Goal: Transaction & Acquisition: Purchase product/service

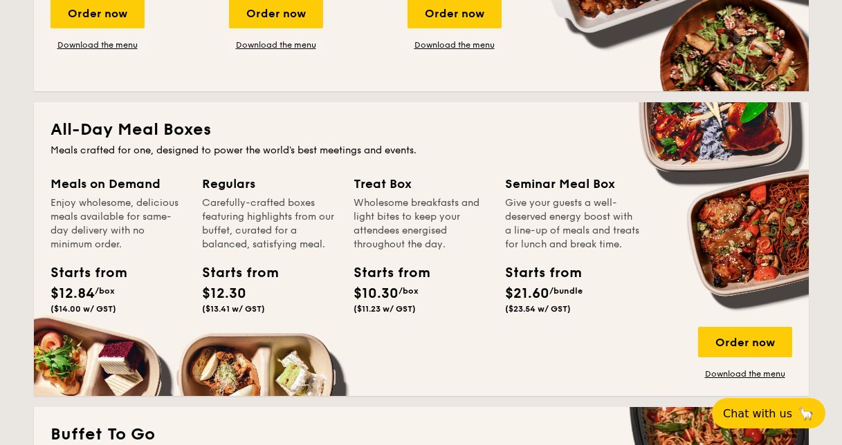
scroll to position [899, 0]
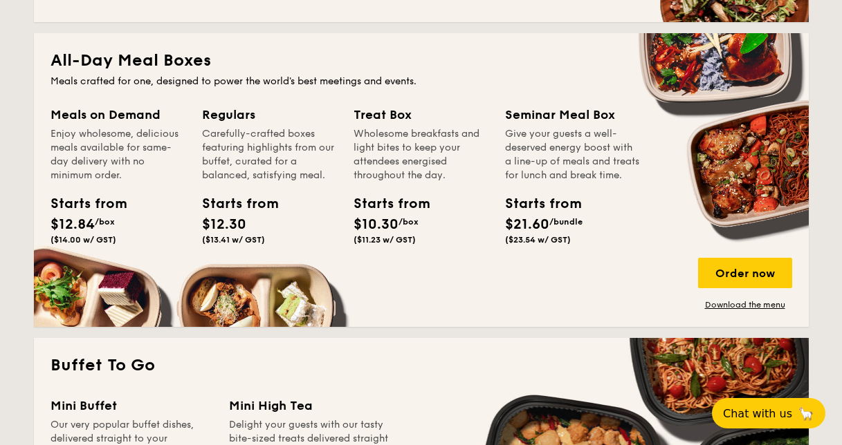
click at [586, 121] on div "Seminar Meal Box" at bounding box center [572, 114] width 135 height 19
drag, startPoint x: 586, startPoint y: 213, endPoint x: 578, endPoint y: 214, distance: 7.6
click at [567, 214] on div "Starts from" at bounding box center [536, 204] width 62 height 21
click at [549, 233] on span "$21.60" at bounding box center [527, 224] width 44 height 17
click at [768, 268] on div "Order now" at bounding box center [745, 273] width 94 height 30
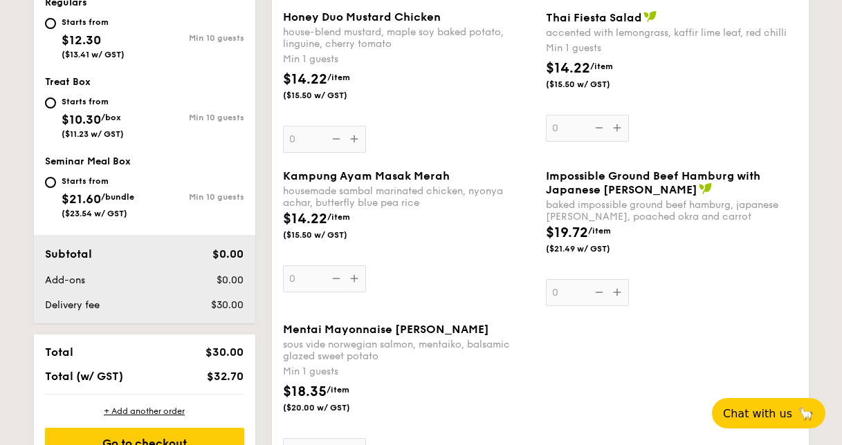
scroll to position [903, 0]
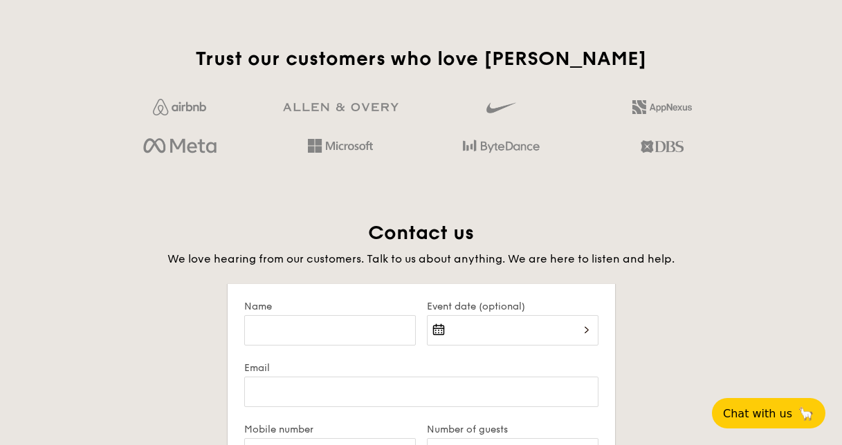
scroll to position [2452, 0]
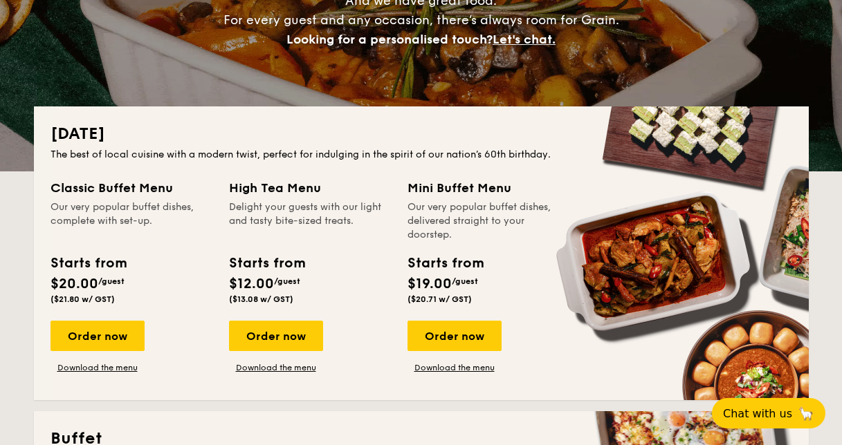
scroll to position [277, 0]
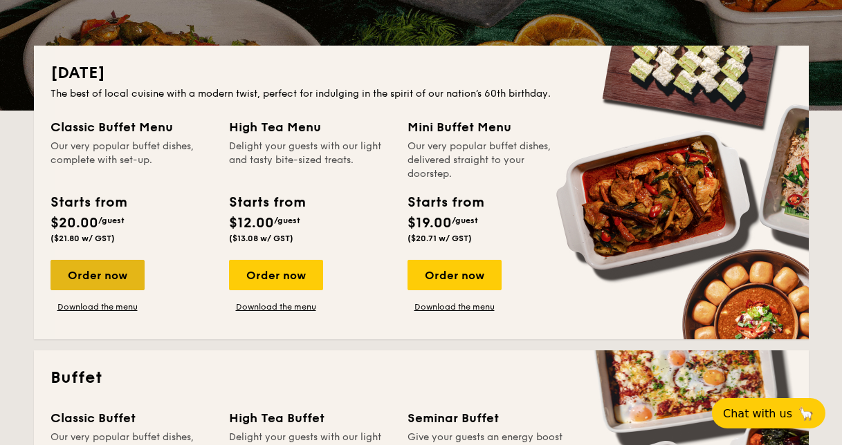
click at [118, 277] on div "Order now" at bounding box center [97, 275] width 94 height 30
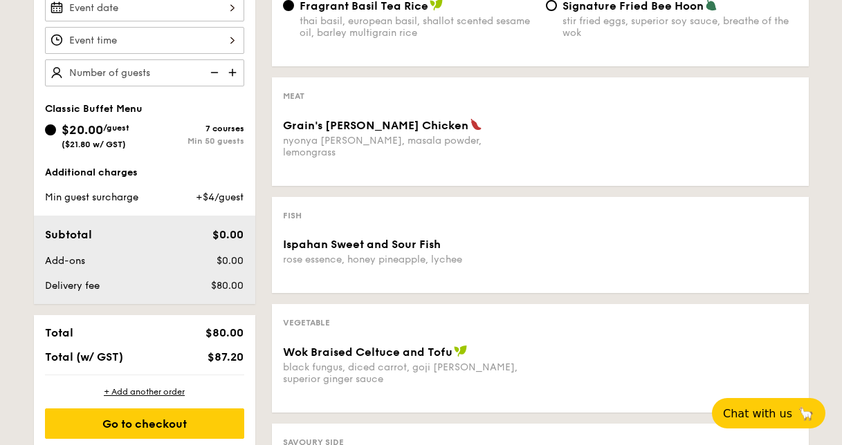
scroll to position [397, 0]
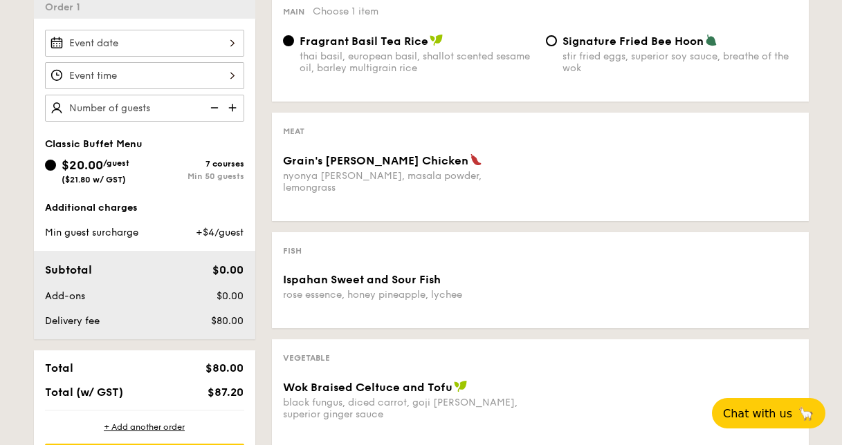
click at [142, 108] on input "text" at bounding box center [144, 108] width 199 height 27
type input "50 guests"
click at [174, 80] on input "Grain's [PERSON_NAME] Chicken nyonya [PERSON_NAME], masala powder, lemongrass" at bounding box center [144, 75] width 199 height 27
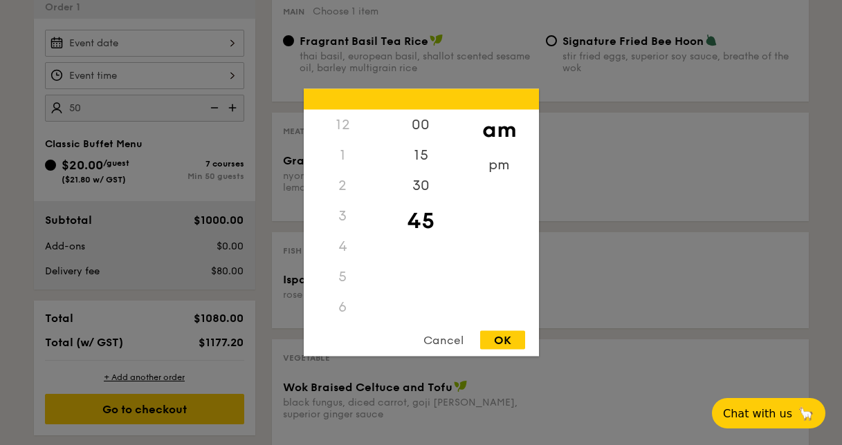
scroll to position [164, 0]
click at [480, 340] on div "OK" at bounding box center [502, 340] width 45 height 19
type input "11:45AM"
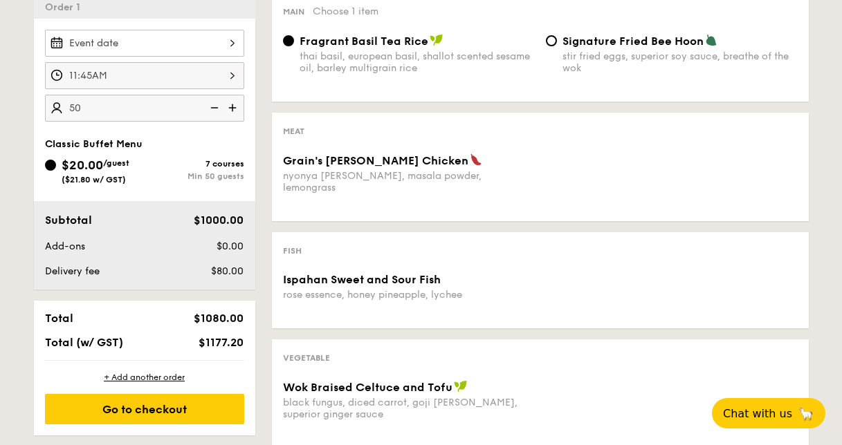
click at [189, 47] on input "Grain's [PERSON_NAME] Chicken nyonya [PERSON_NAME], masala powder, lemongrass" at bounding box center [144, 43] width 199 height 27
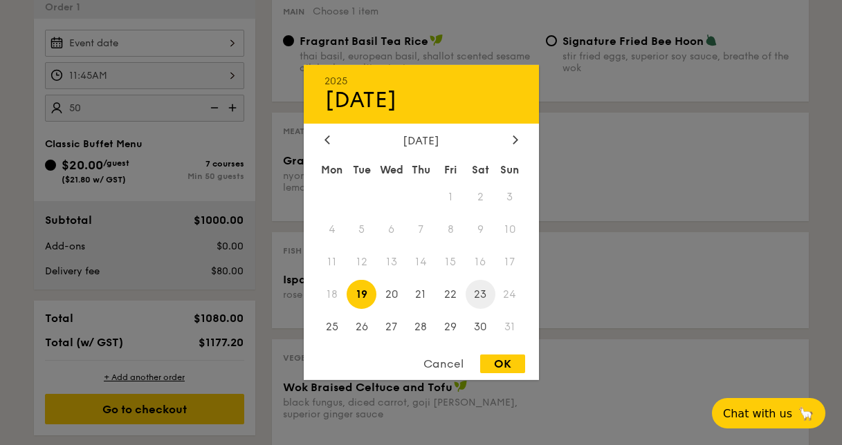
click at [473, 294] on span "23" at bounding box center [480, 294] width 30 height 30
click at [507, 373] on div "Cancel OK" at bounding box center [421, 368] width 235 height 26
click at [507, 367] on div "OK" at bounding box center [502, 364] width 45 height 19
type input "[DATE]"
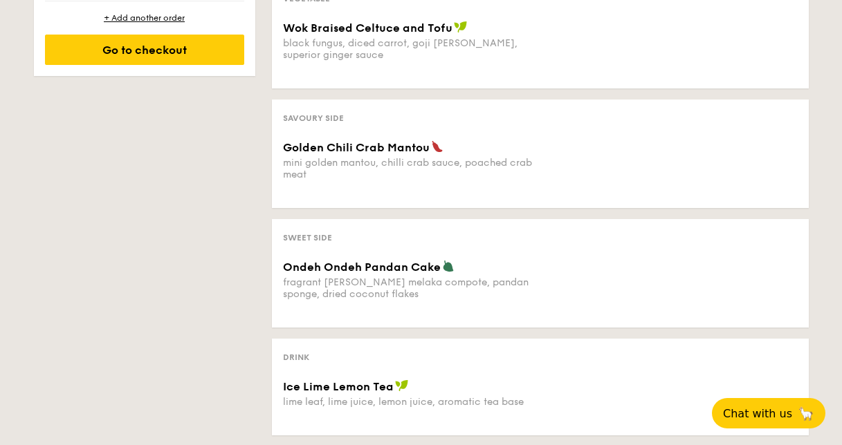
scroll to position [811, 0]
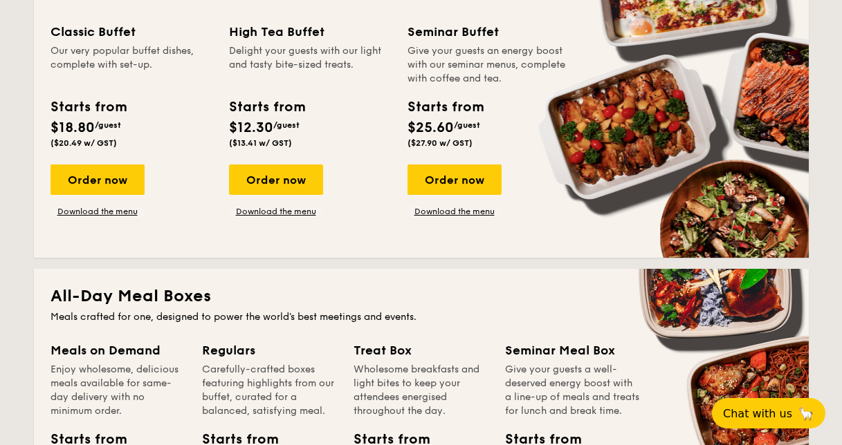
scroll to position [871, 0]
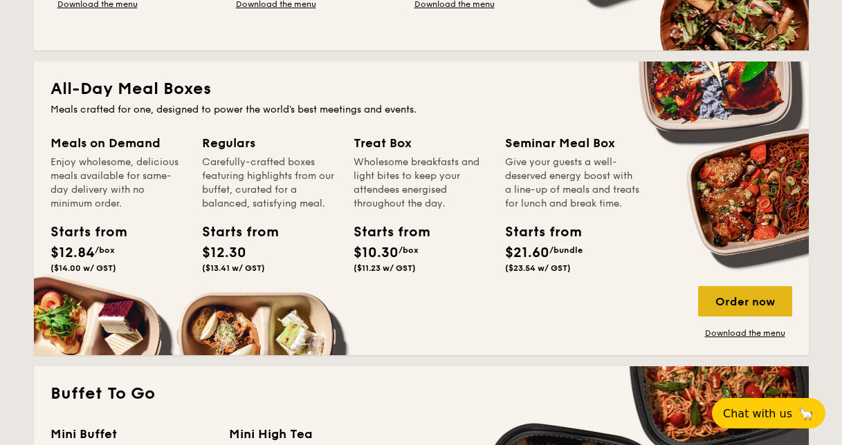
click at [726, 299] on div "Order now" at bounding box center [745, 301] width 94 height 30
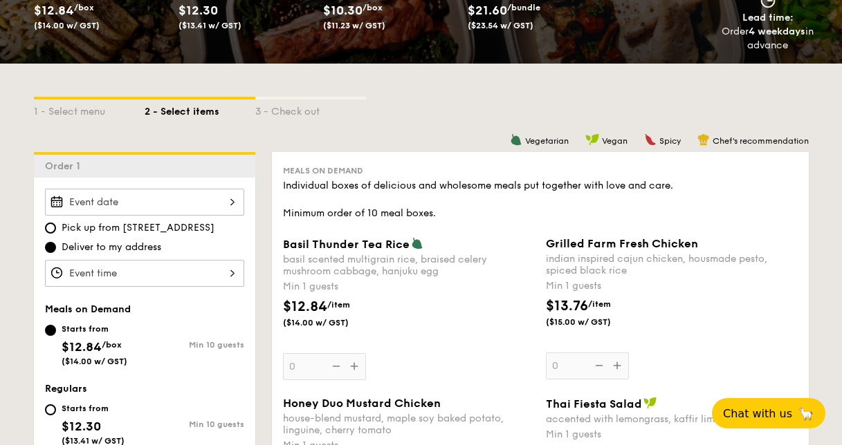
scroll to position [277, 0]
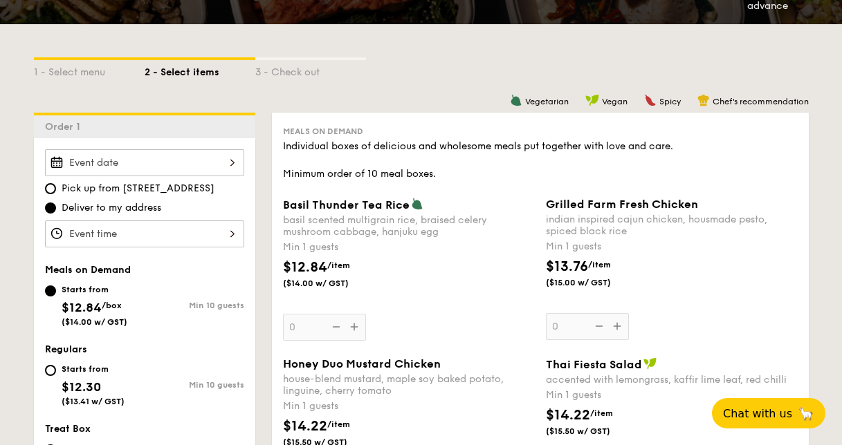
click at [165, 242] on input "Basil Thunder Tea Rice basil scented multigrain rice, braised celery mushroom c…" at bounding box center [144, 234] width 199 height 27
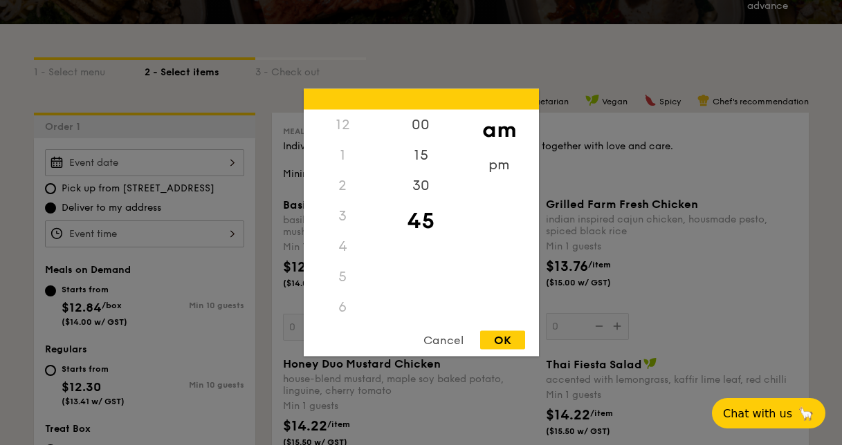
scroll to position [164, 0]
click at [499, 335] on div "OK" at bounding box center [502, 340] width 45 height 19
type input "11:45AM"
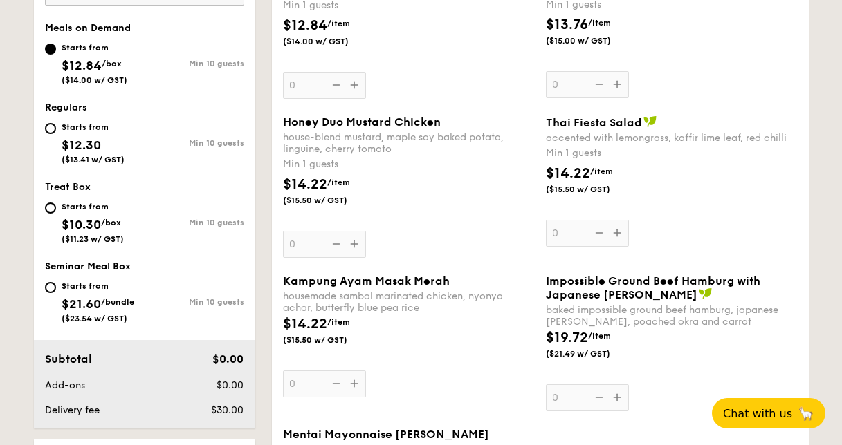
scroll to position [555, 0]
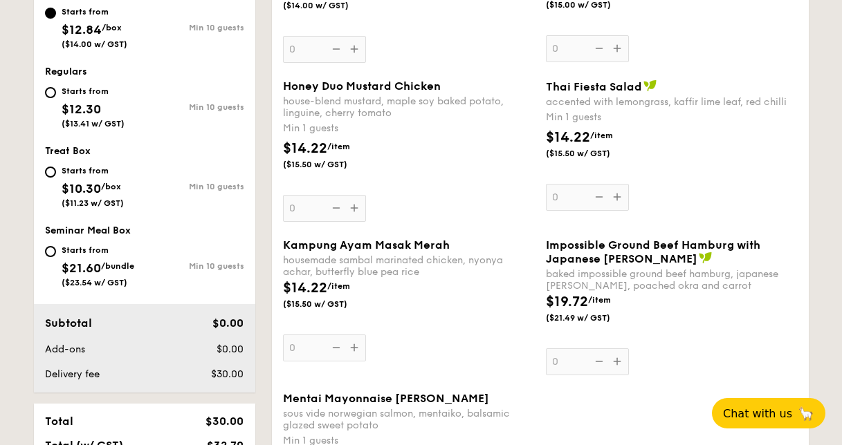
click at [57, 260] on div "Starts from $21.60 /bundle ($23.54 w/ GST)" at bounding box center [95, 265] width 100 height 46
click at [56, 257] on input "Starts from $21.60 /bundle ($23.54 w/ GST) Min 10 guests" at bounding box center [50, 251] width 11 height 11
radio input "true"
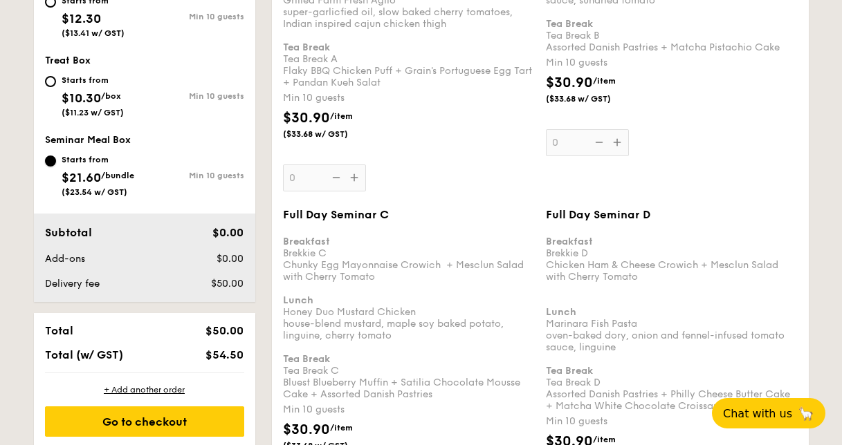
scroll to position [557, 0]
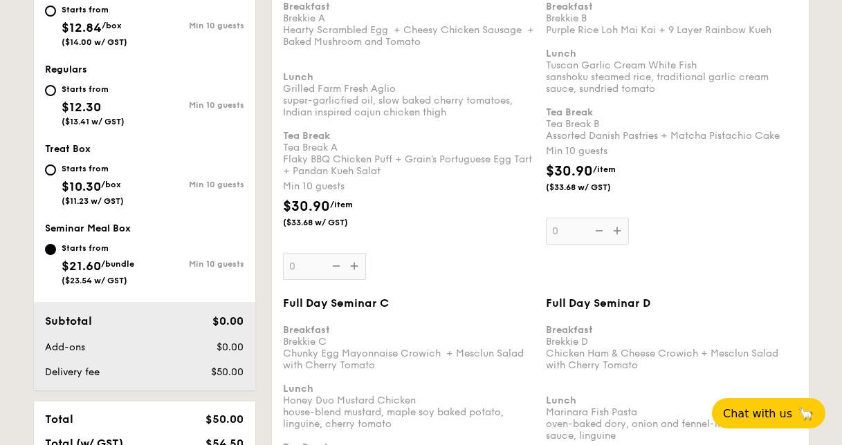
click at [98, 176] on div "Starts from $10.30 /box ($11.23 w/ GST)" at bounding box center [93, 183] width 62 height 46
click at [56, 176] on input "Starts from $10.30 /box ($11.23 w/ GST) Min 10 guests" at bounding box center [50, 170] width 11 height 11
radio input "true"
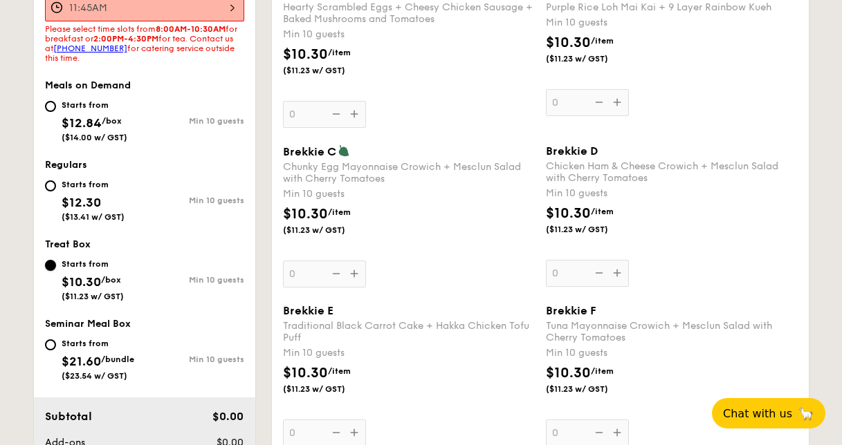
scroll to position [390, 0]
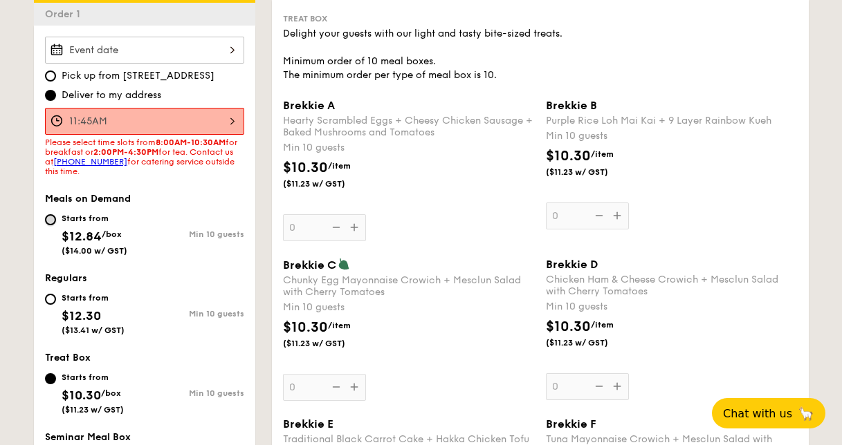
click at [48, 219] on input "Starts from $12.84 /box ($14.00 w/ GST) Min 10 guests" at bounding box center [50, 219] width 11 height 11
radio input "true"
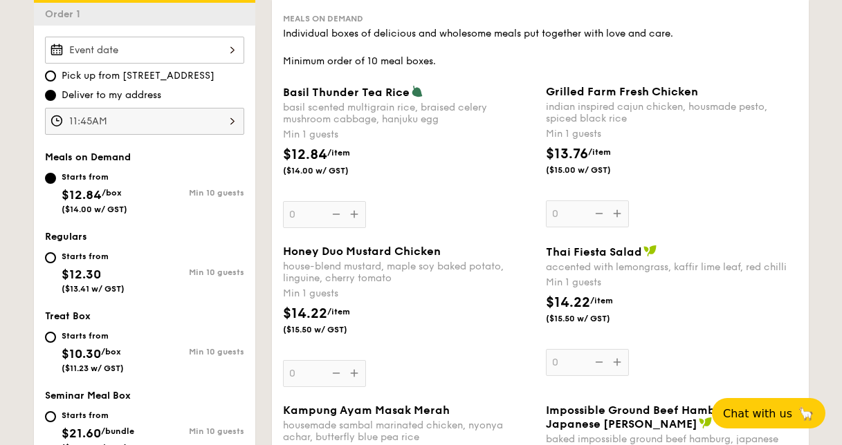
click at [358, 217] on div "Basil Thunder Tea Rice basil scented multigrain rice, braised celery mushroom c…" at bounding box center [409, 156] width 252 height 143
click at [358, 217] on input "0" at bounding box center [324, 214] width 83 height 27
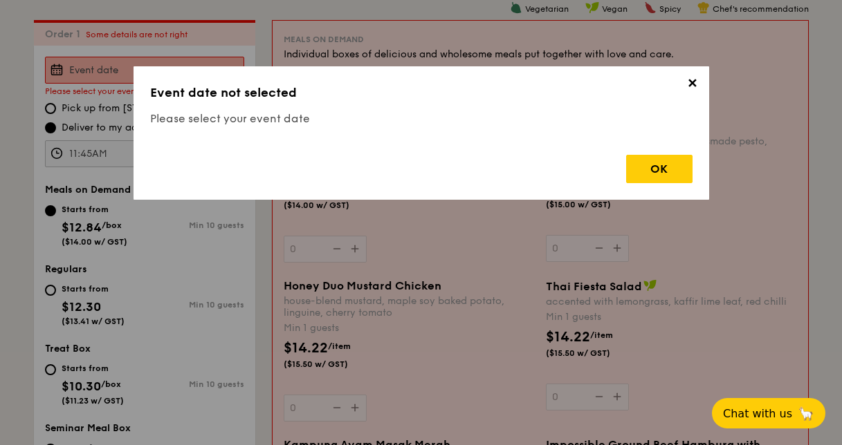
scroll to position [369, 0]
click at [660, 172] on div "OK" at bounding box center [659, 169] width 66 height 28
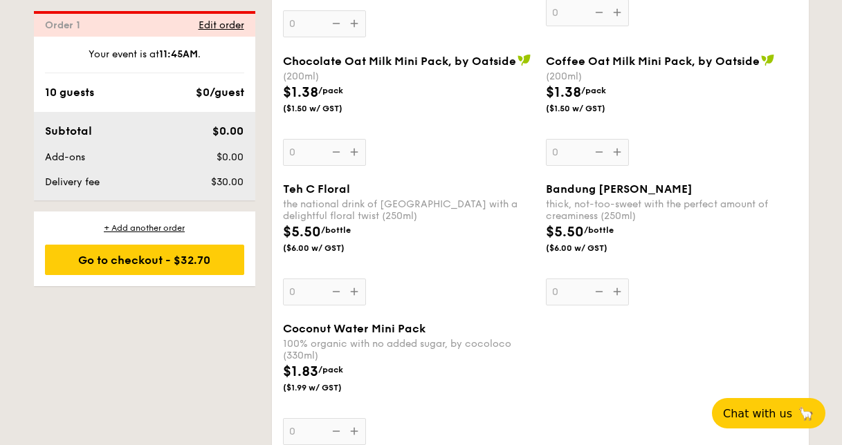
scroll to position [2730, 0]
